Goal: Transaction & Acquisition: Purchase product/service

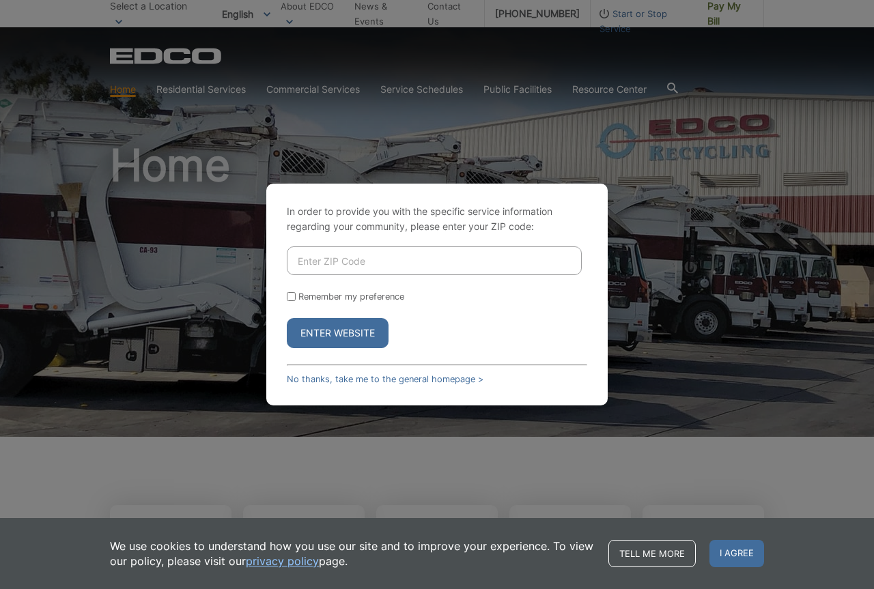
click at [346, 262] on input "Enter ZIP Code" at bounding box center [434, 261] width 295 height 29
type input "92020"
click at [345, 332] on button "Enter Website" at bounding box center [338, 333] width 102 height 30
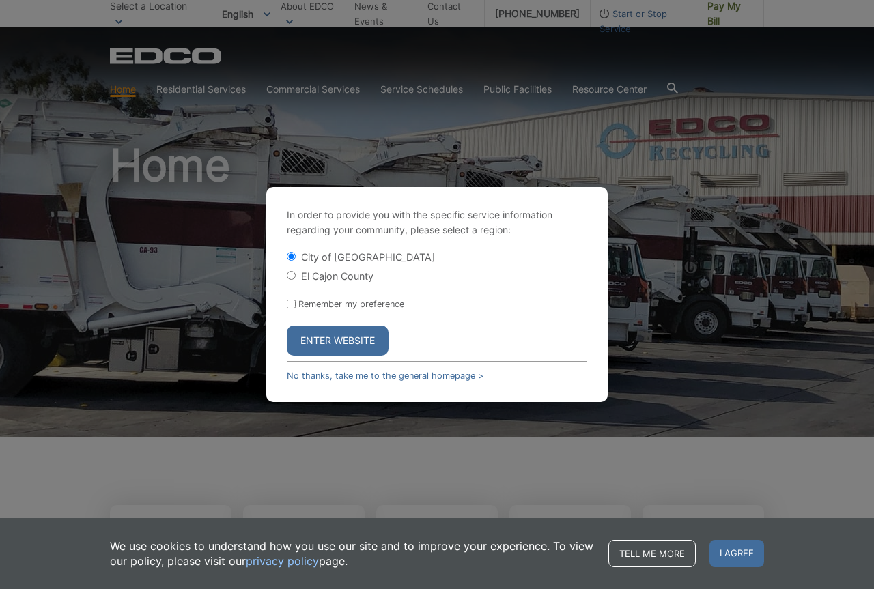
click at [290, 273] on input "El Cajon County" at bounding box center [291, 275] width 9 height 9
radio input "true"
click at [344, 344] on button "Enter Website" at bounding box center [338, 341] width 102 height 30
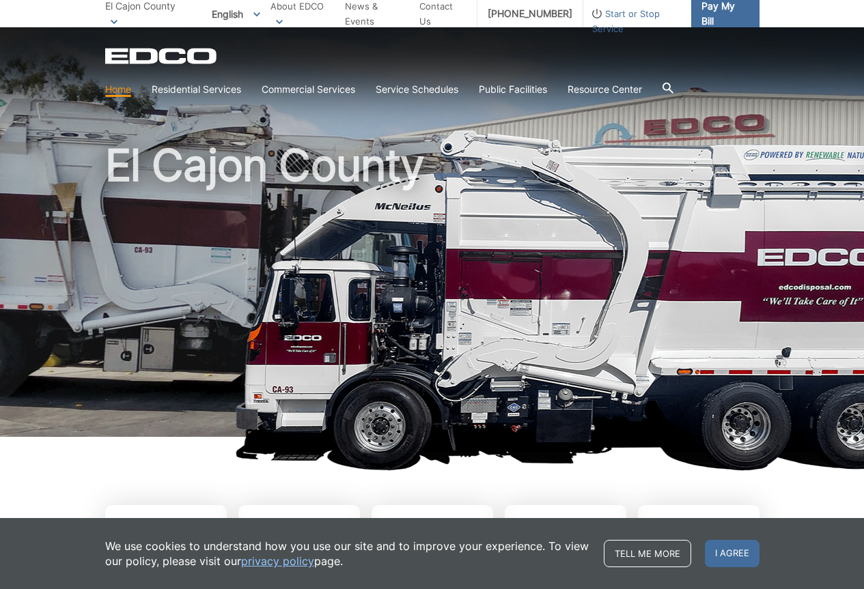
click at [722, 17] on span "Pay My Bill" at bounding box center [724, 14] width 47 height 30
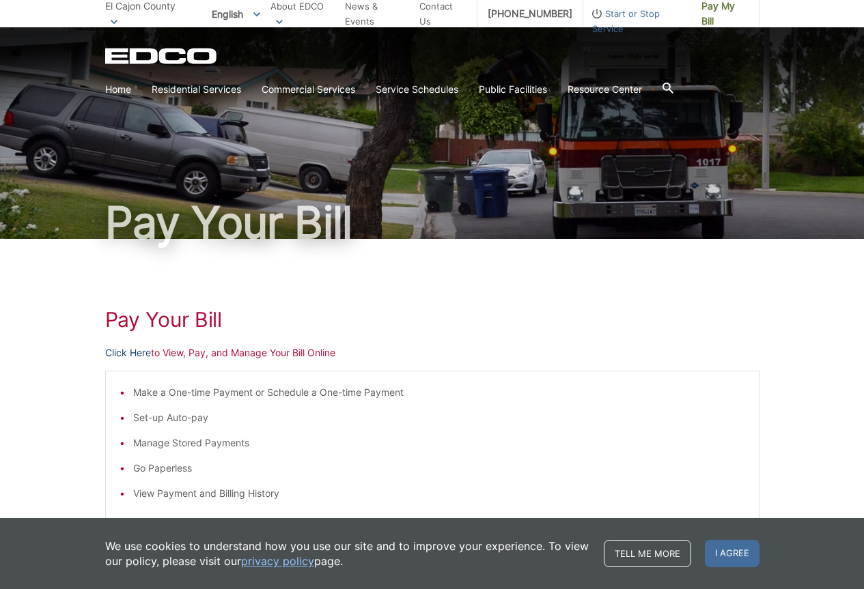
click at [135, 352] on link "Click Here" at bounding box center [128, 353] width 46 height 15
click at [119, 89] on link "Home" at bounding box center [118, 89] width 26 height 15
